Goal: Communication & Community: Ask a question

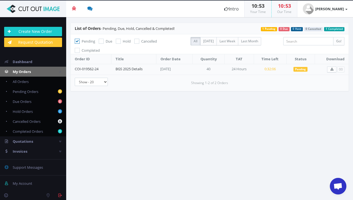
scroll to position [193, 0]
click at [336, 28] on span "1 Completed" at bounding box center [334, 29] width 20 height 4
click at [271, 30] on span "1 Pending" at bounding box center [269, 29] width 17 height 4
click at [77, 49] on icon at bounding box center [77, 50] width 5 height 5
click at [77, 49] on input "Completed" at bounding box center [78, 51] width 4 height 4
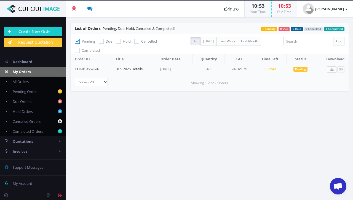
checkbox input "true"
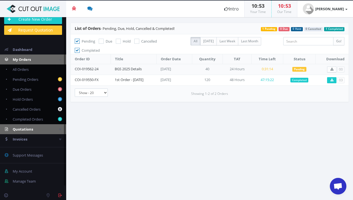
scroll to position [0, 0]
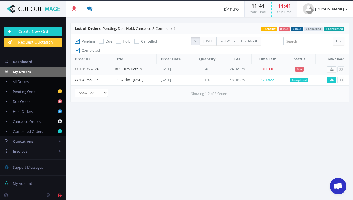
click at [304, 70] on span "Due" at bounding box center [299, 69] width 9 height 5
drag, startPoint x: 100, startPoint y: 68, endPoint x: 72, endPoint y: 67, distance: 27.9
click at [72, 67] on td "COI-019562-24" at bounding box center [91, 69] width 40 height 11
copy link "COI-019562-24"
click at [266, 139] on section "List of Orders - Pending, Due, Hold, Cancelled & Completed! 1 Completed 0 Cance…" at bounding box center [209, 108] width 287 height 182
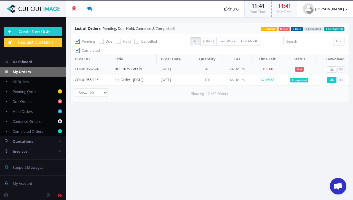
click at [340, 185] on span "Open chat" at bounding box center [338, 186] width 9 height 8
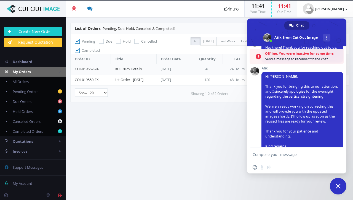
scroll to position [279, 0]
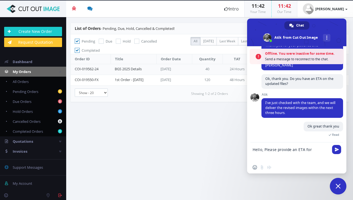
paste textarea "COI-019562-24"
click at [311, 149] on textarea "Hello, Please provide an ETA for COI-019562-24" at bounding box center [291, 151] width 77 height 19
click at [280, 158] on textarea "Hello, Please provide an ETA for order COI-019562-24" at bounding box center [291, 151] width 77 height 19
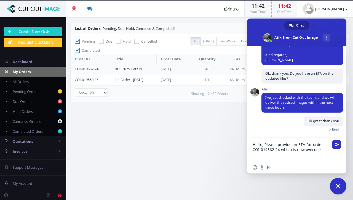
scroll to position [271, 0]
type textarea "Hello, Please provide an ETA for order COI-019562-24 which is now overdue."
click at [337, 144] on span "Send" at bounding box center [337, 144] width 4 height 4
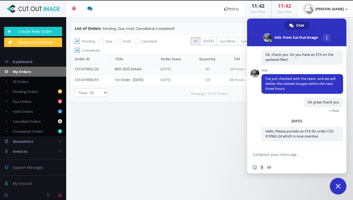
scroll to position [289, 0]
click at [213, 121] on section "List of Orders - Pending, Due, Hold, Cancelled & Completed! 1 Completed 0 Cance…" at bounding box center [209, 108] width 287 height 182
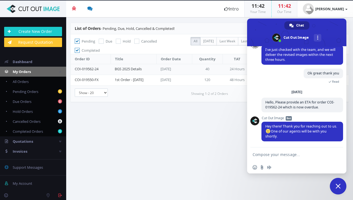
click at [223, 123] on section "List of Orders - Pending, Due, Hold, Cancelled & Completed! 1 Completed 0 Cance…" at bounding box center [209, 108] width 287 height 182
click at [339, 185] on span "Close chat" at bounding box center [338, 185] width 5 height 5
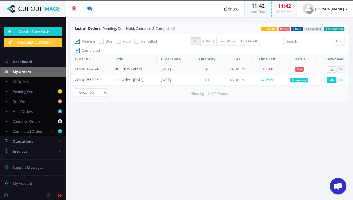
click at [303, 68] on span "Due" at bounding box center [299, 69] width 9 height 5
click at [229, 129] on section "List of Orders - Pending, Due, Hold, Cancelled & Completed! 1 Completed 0 Cance…" at bounding box center [209, 108] width 287 height 182
click at [335, 183] on span "Open chat" at bounding box center [338, 186] width 9 height 8
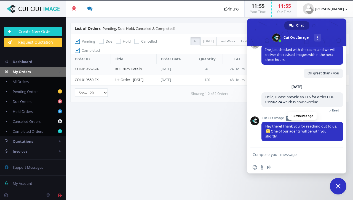
type textarea "?"
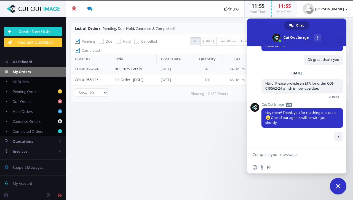
scroll to position [332, 0]
click at [339, 186] on span "Close chat" at bounding box center [338, 185] width 5 height 5
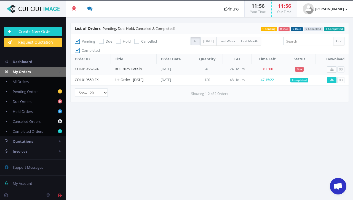
click at [304, 69] on span "Due" at bounding box center [299, 69] width 9 height 5
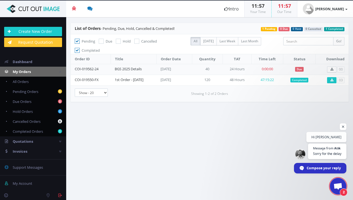
click at [336, 185] on span "Open chat" at bounding box center [338, 186] width 9 height 8
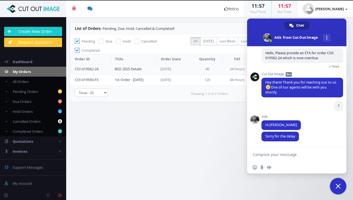
scroll to position [373, 0]
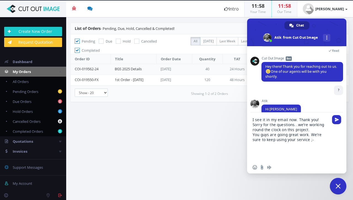
type textarea "I see it in my email now. Thank you! Sorry for the questions...we're working ro…"
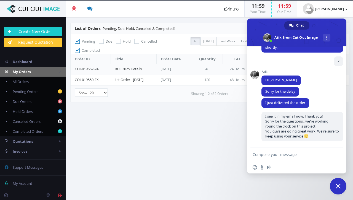
scroll to position [407, 0]
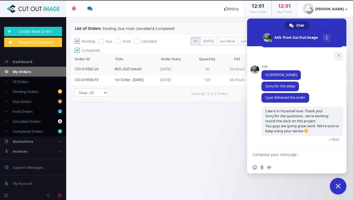
click at [339, 186] on span "Close chat" at bounding box center [338, 185] width 5 height 5
